Goal: Transaction & Acquisition: Purchase product/service

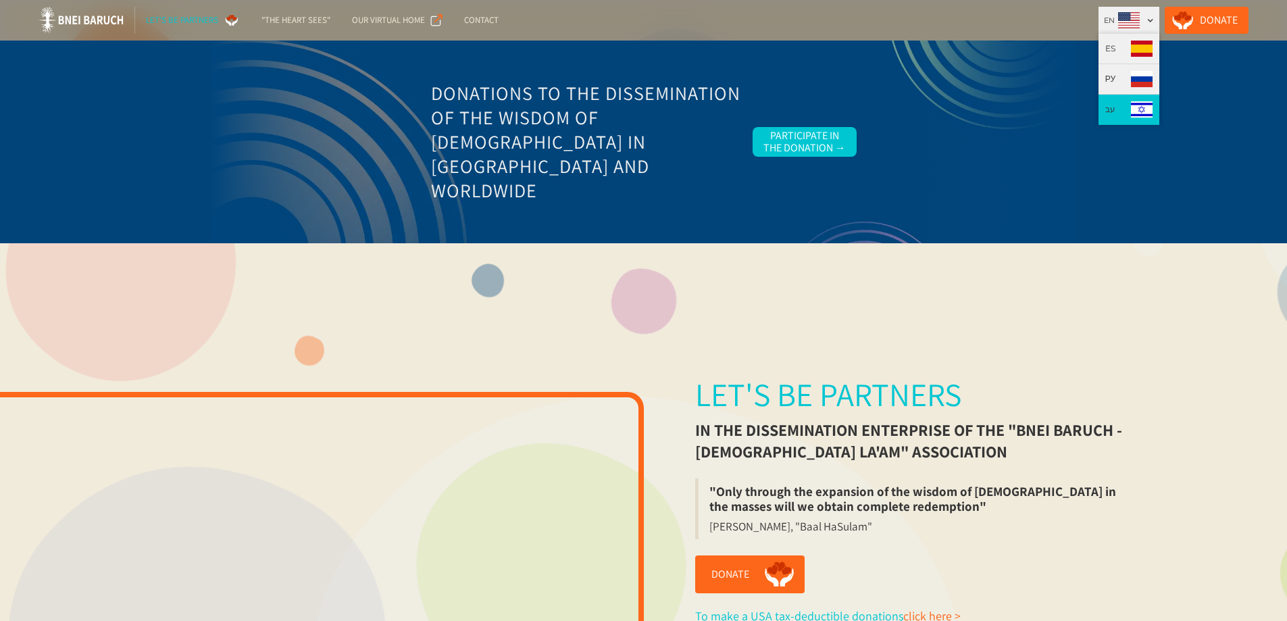
click at [1146, 106] on img at bounding box center [1142, 109] width 22 height 16
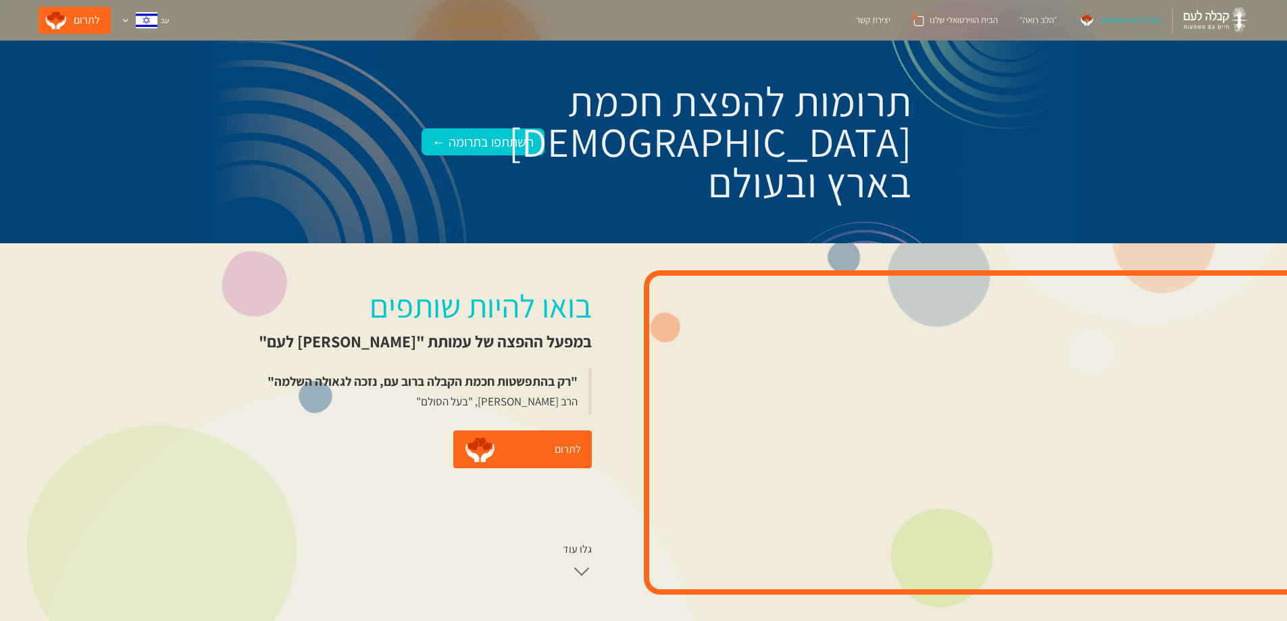
click at [563, 277] on div "בואו להיות שותפים במפעל ההפצה של עמותת "בני ברוך - קבלה לעם" "רק בהתפשטות חכמת …" at bounding box center [643, 432] width 1287 height 378
click at [519, 444] on link "לתרום" at bounding box center [522, 449] width 138 height 38
